Goal: Task Accomplishment & Management: Manage account settings

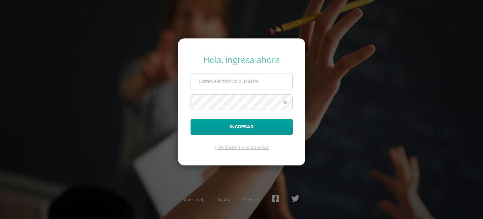
click at [245, 79] on input "text" at bounding box center [242, 80] width 102 height 15
type input "[EMAIL_ADDRESS][DOMAIN_NAME]"
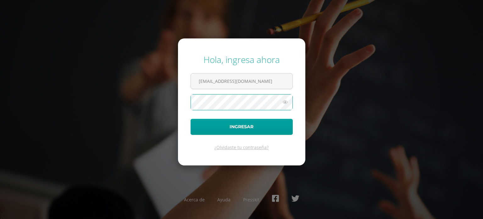
click at [191, 119] on button "Ingresar" at bounding box center [242, 127] width 102 height 16
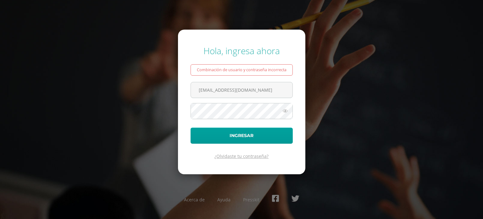
click at [241, 154] on link "¿Olvidaste tu contraseña?" at bounding box center [242, 156] width 54 height 6
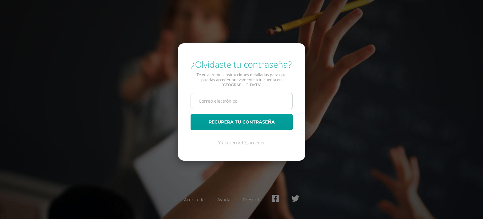
click at [223, 101] on input "text" at bounding box center [242, 100] width 102 height 15
type input "marisal7713@gmail.com"
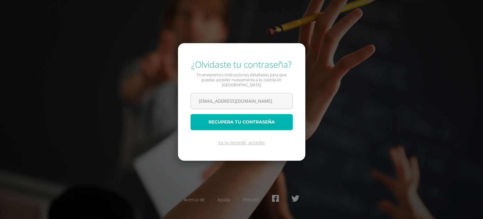
click at [209, 119] on button "Recupera tu contraseña" at bounding box center [242, 122] width 102 height 16
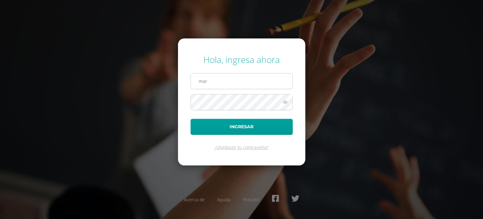
type input "[EMAIL_ADDRESS][DOMAIN_NAME]"
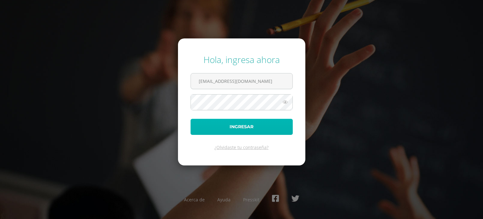
click at [236, 128] on button "Ingresar" at bounding box center [242, 127] width 102 height 16
